Goal: Check status: Check status

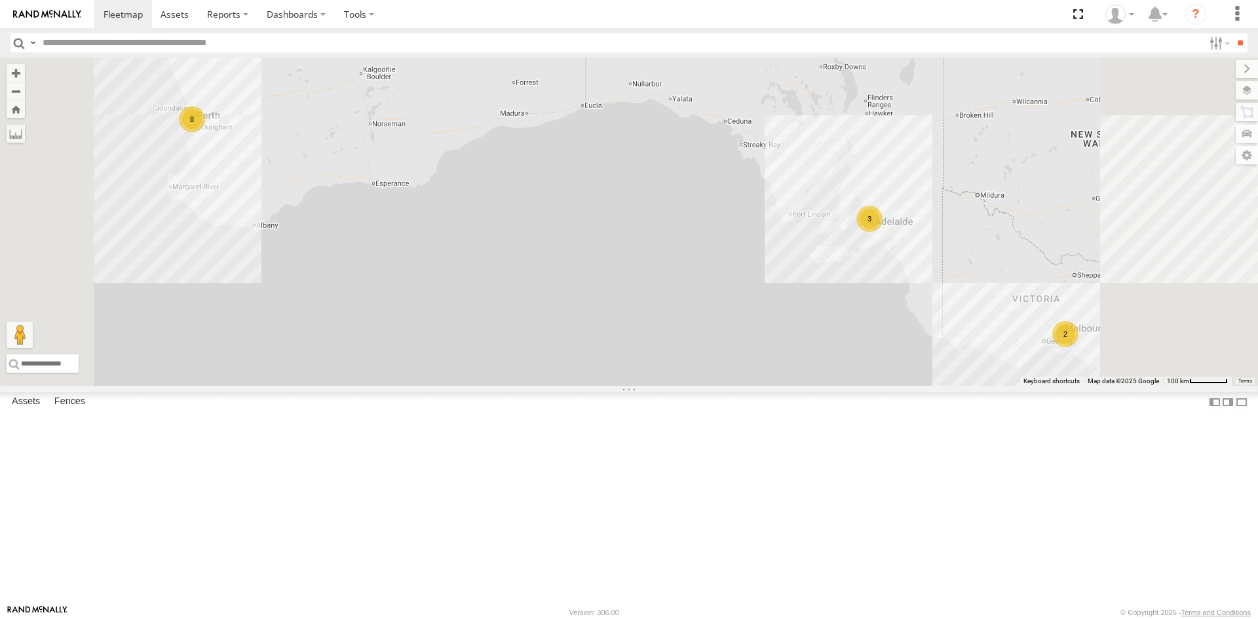
click at [0, 0] on div "All Assets" at bounding box center [0, 0] width 0 height 0
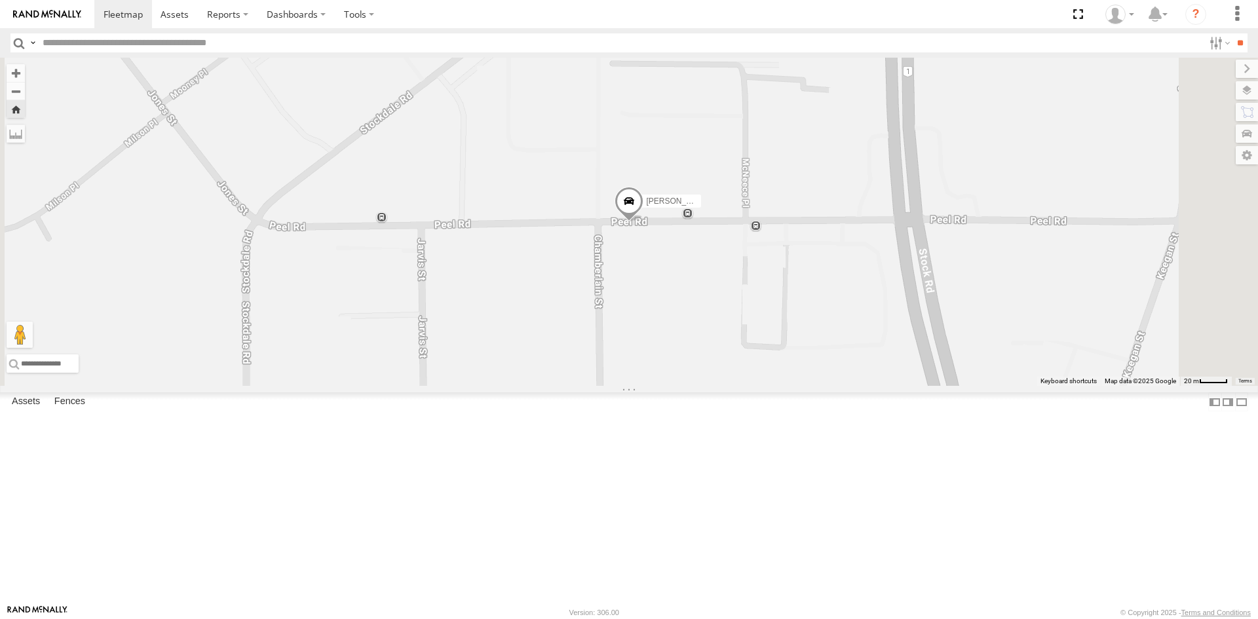
click at [0, 0] on span at bounding box center [0, 0] width 0 height 0
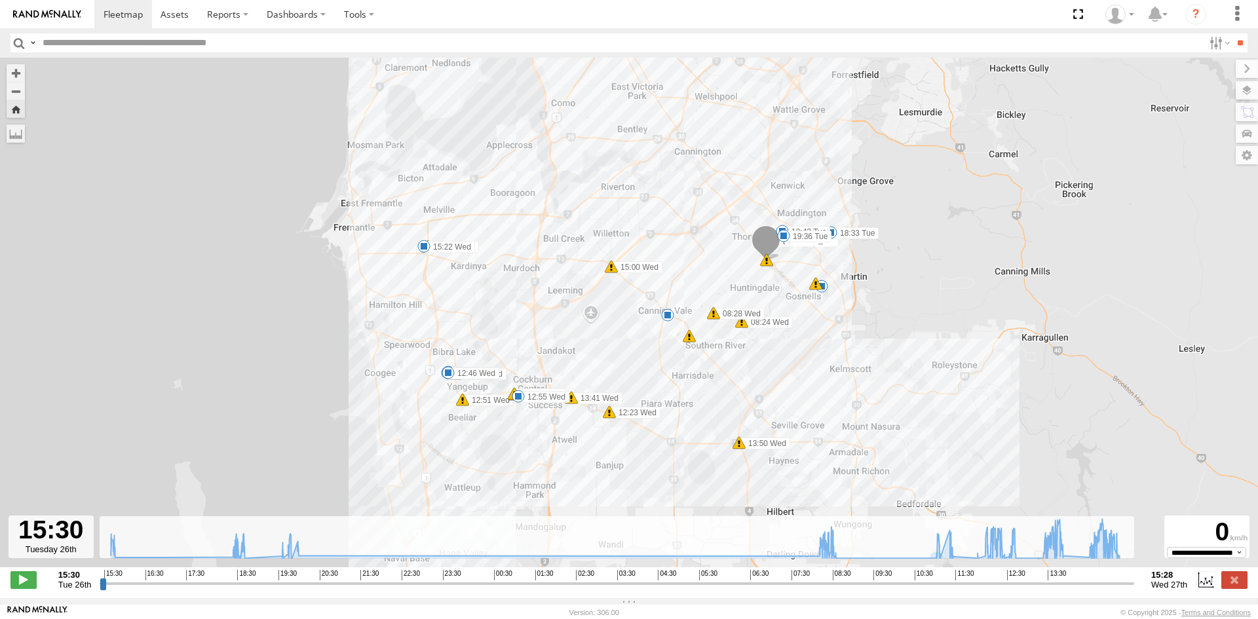
click at [1029, 590] on input "range" at bounding box center [617, 583] width 1034 height 12
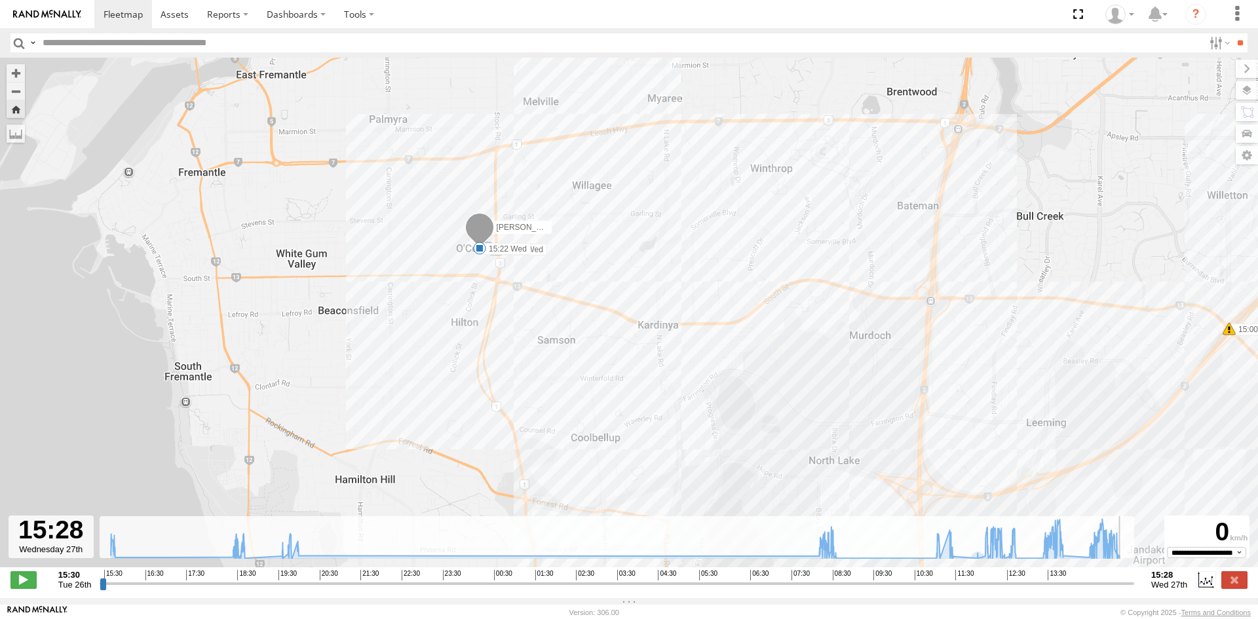
drag, startPoint x: 1030, startPoint y: 594, endPoint x: 1134, endPoint y: 587, distance: 103.8
type input "**********"
click at [1134, 587] on input "range" at bounding box center [617, 583] width 1034 height 12
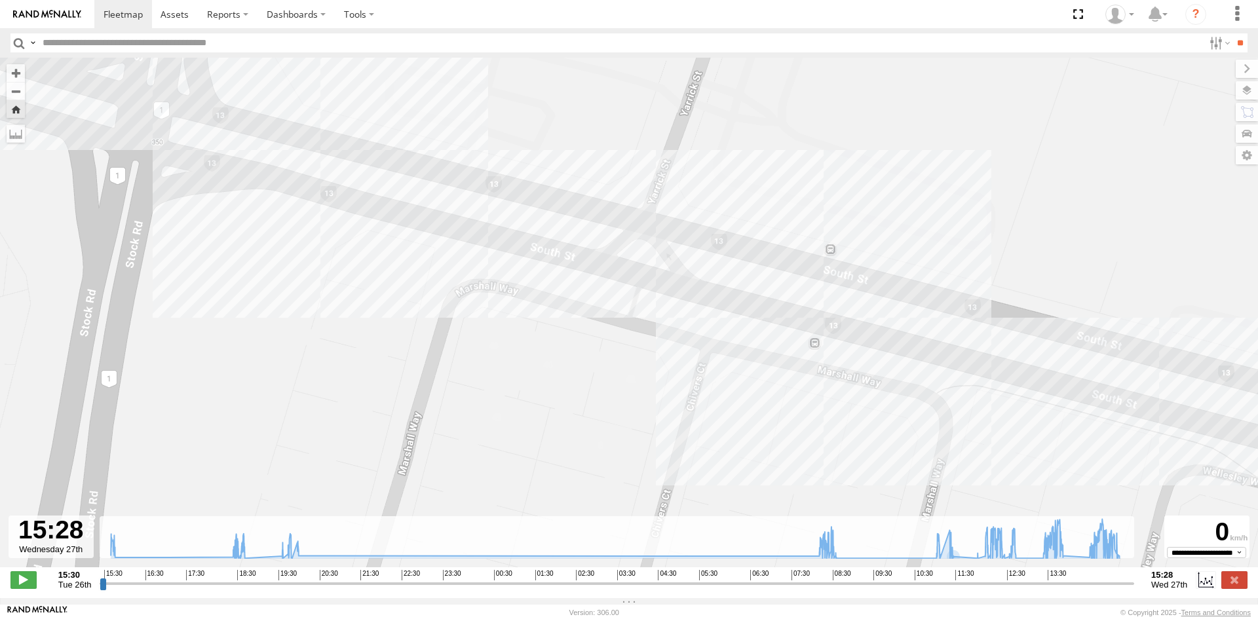
drag, startPoint x: 244, startPoint y: 194, endPoint x: 665, endPoint y: 617, distance: 597.1
click at [665, 617] on body at bounding box center [629, 309] width 1258 height 619
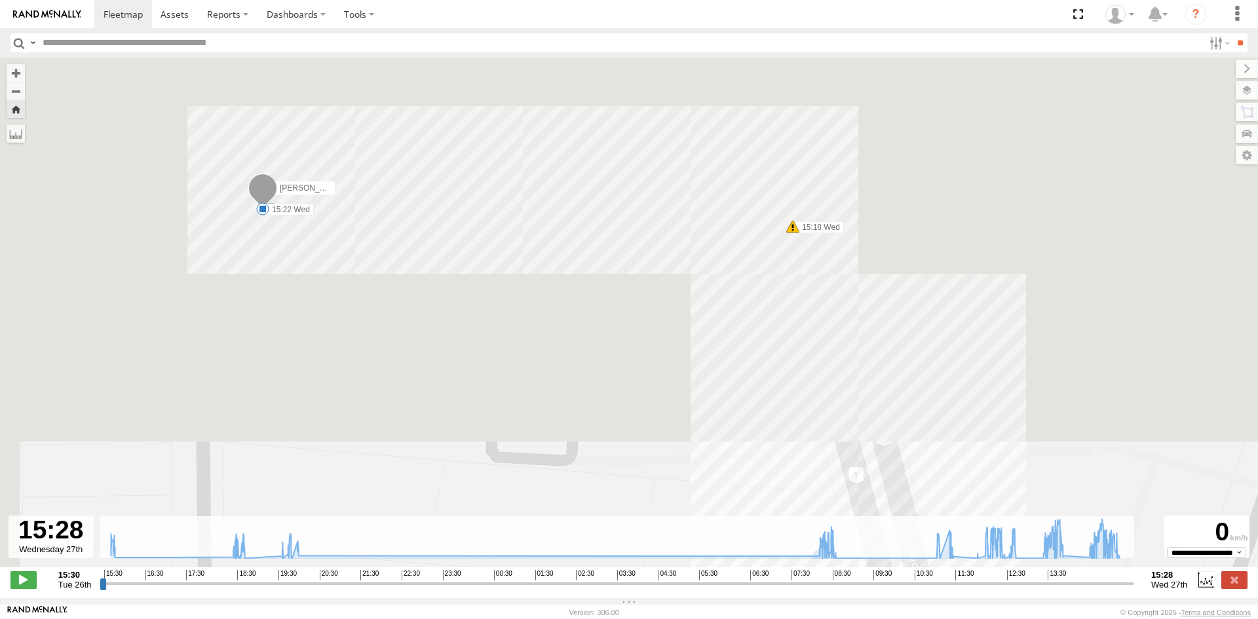
drag, startPoint x: 582, startPoint y: 135, endPoint x: 651, endPoint y: 640, distance: 509.8
click at [651, 618] on html at bounding box center [629, 309] width 1258 height 619
